Goal: Find specific page/section: Find specific page/section

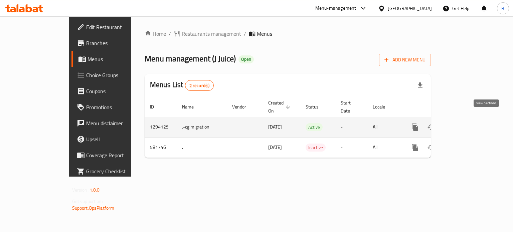
click at [471, 119] on link "enhanced table" at bounding box center [463, 127] width 16 height 16
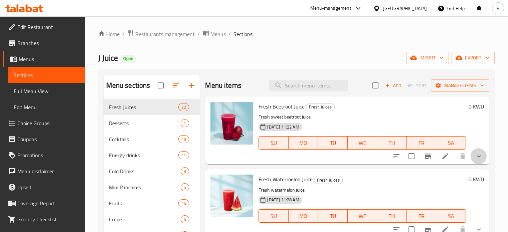
click at [477, 161] on button "show more" at bounding box center [479, 156] width 16 height 16
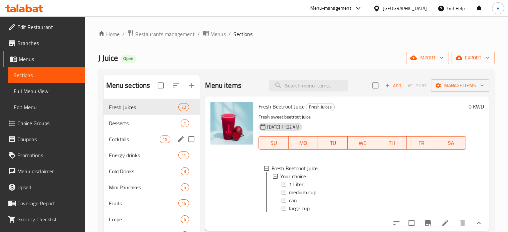
click at [132, 123] on span "Desserts" at bounding box center [145, 123] width 72 height 8
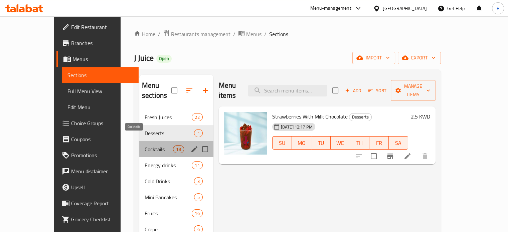
click at [145, 145] on span "Cocktails" at bounding box center [159, 149] width 28 height 8
